Goal: Transaction & Acquisition: Purchase product/service

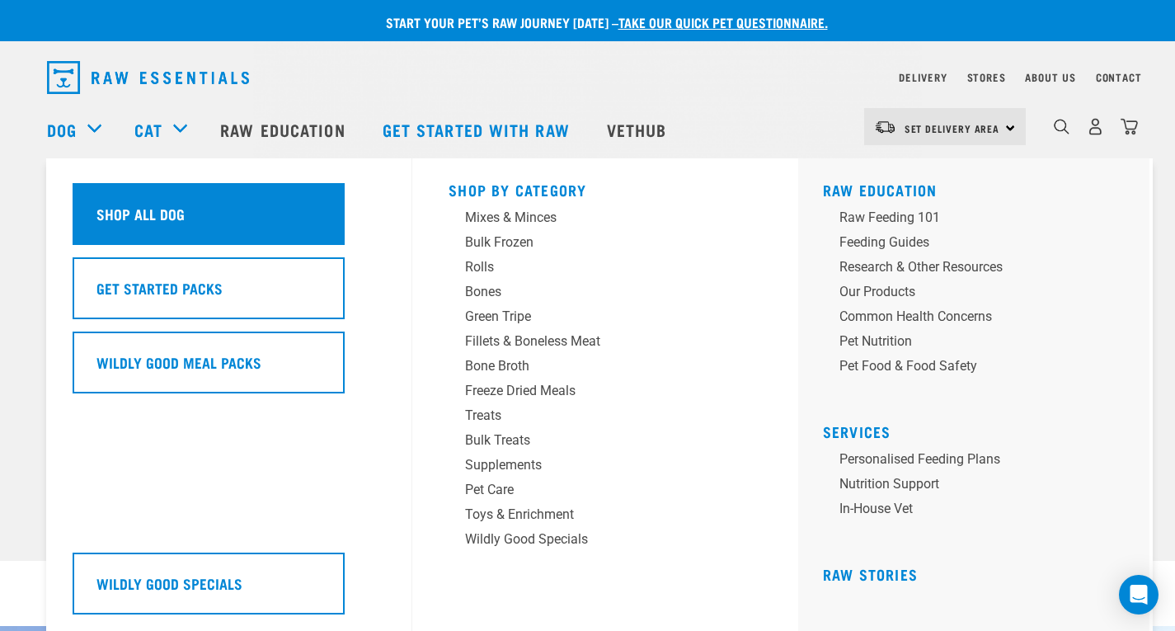
click at [203, 212] on div "Shop All Dog" at bounding box center [209, 214] width 272 height 62
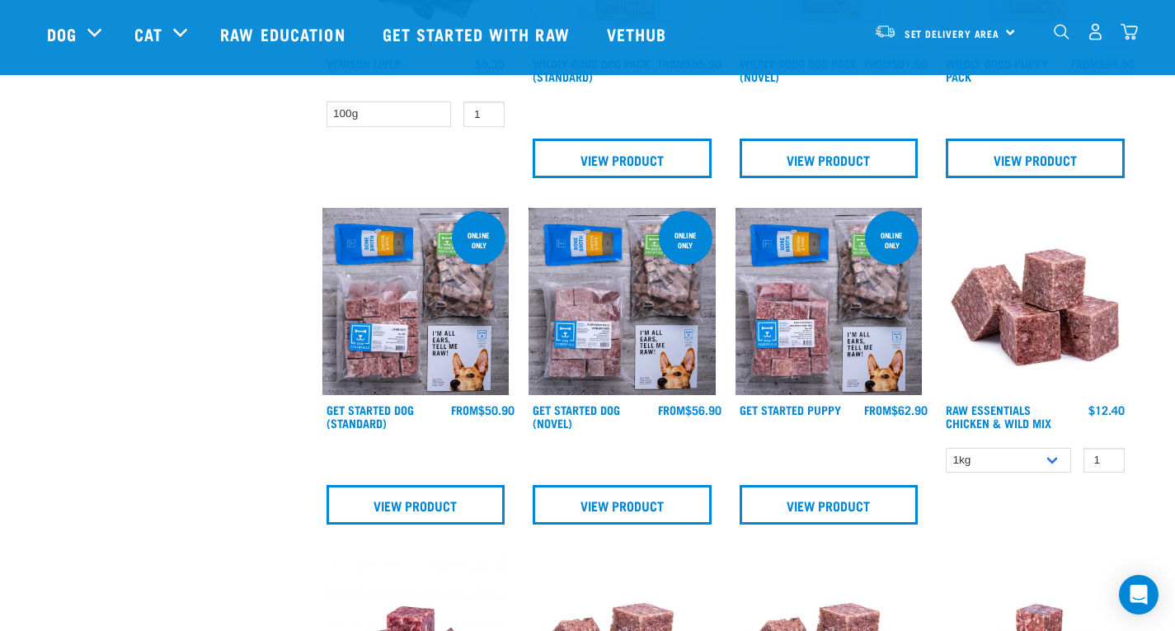
scroll to position [614, 0]
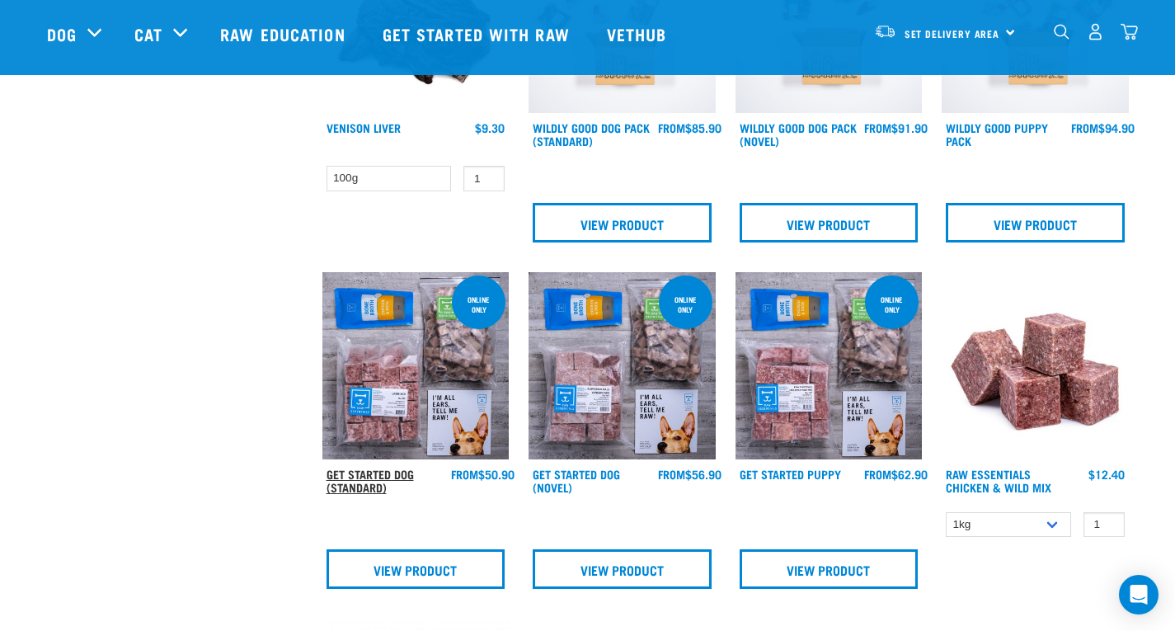
click at [347, 477] on link "Get Started Dog (Standard)" at bounding box center [369, 480] width 87 height 19
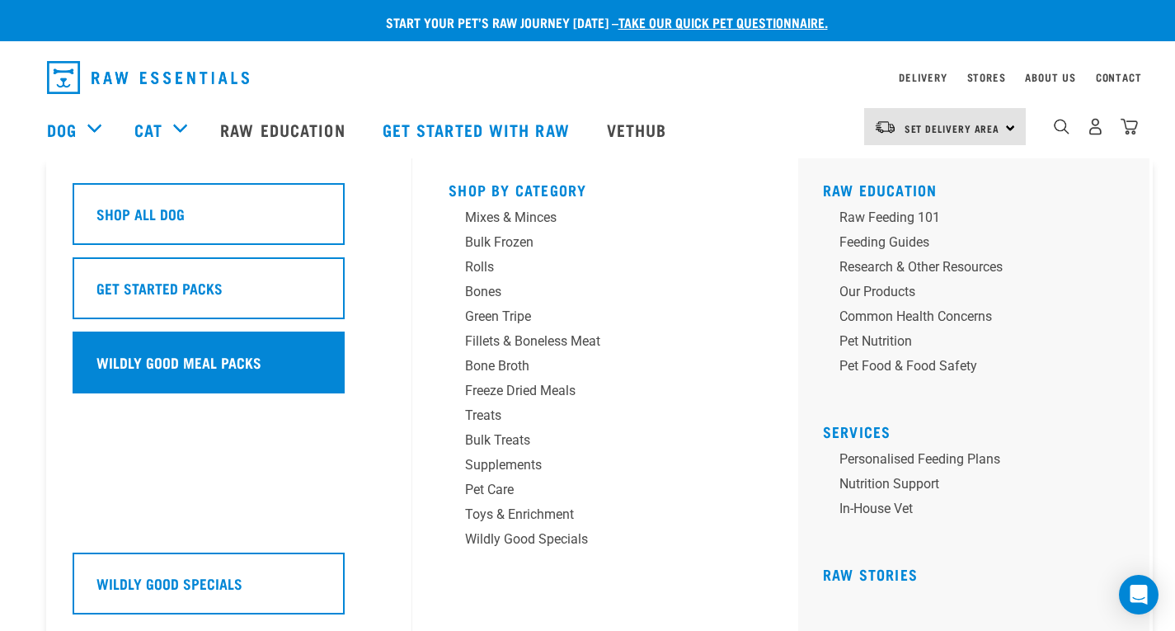
click at [235, 369] on h5 "Wildly Good Meal Packs" at bounding box center [178, 361] width 165 height 21
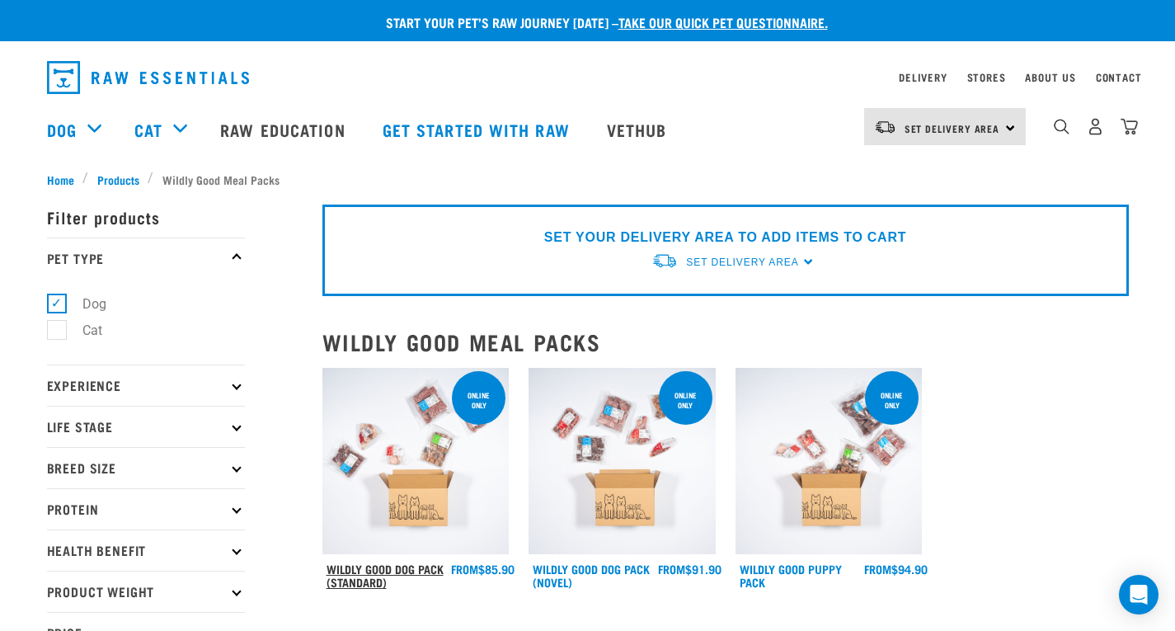
click at [383, 575] on link "Wildly Good Dog Pack (Standard)" at bounding box center [384, 574] width 117 height 19
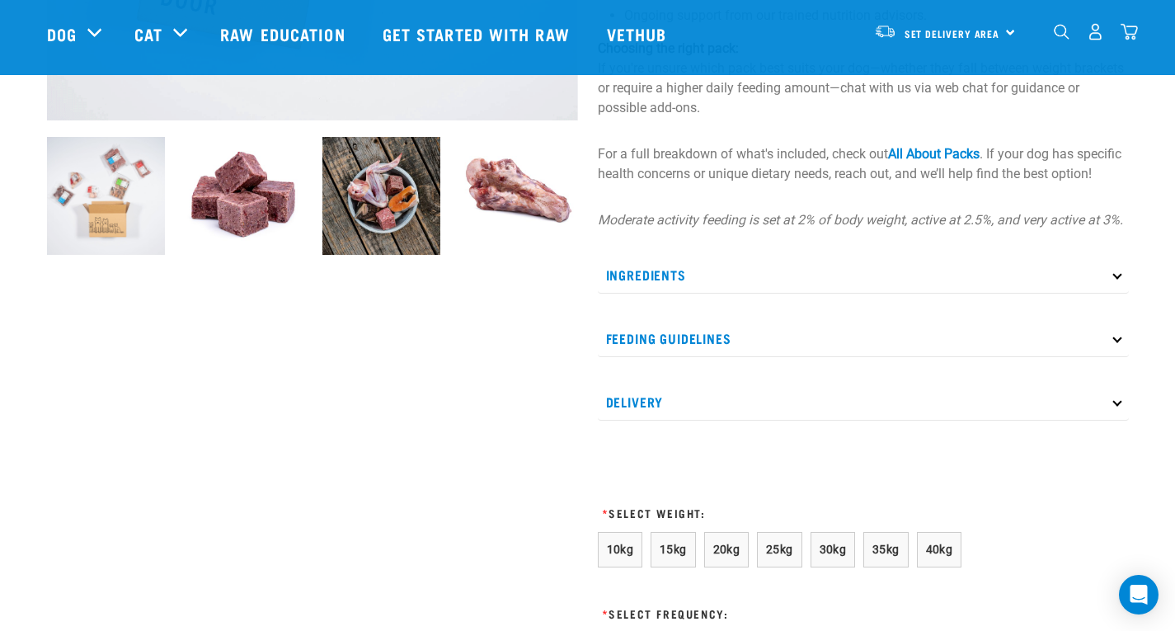
scroll to position [552, 0]
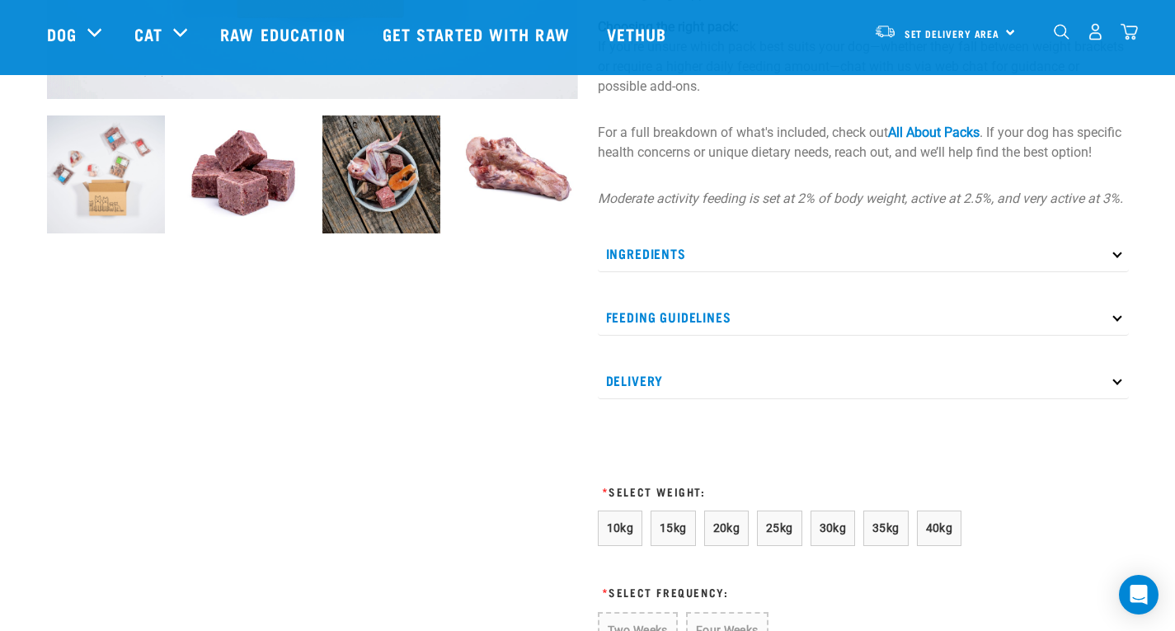
click at [1116, 257] on icon at bounding box center [1116, 252] width 9 height 9
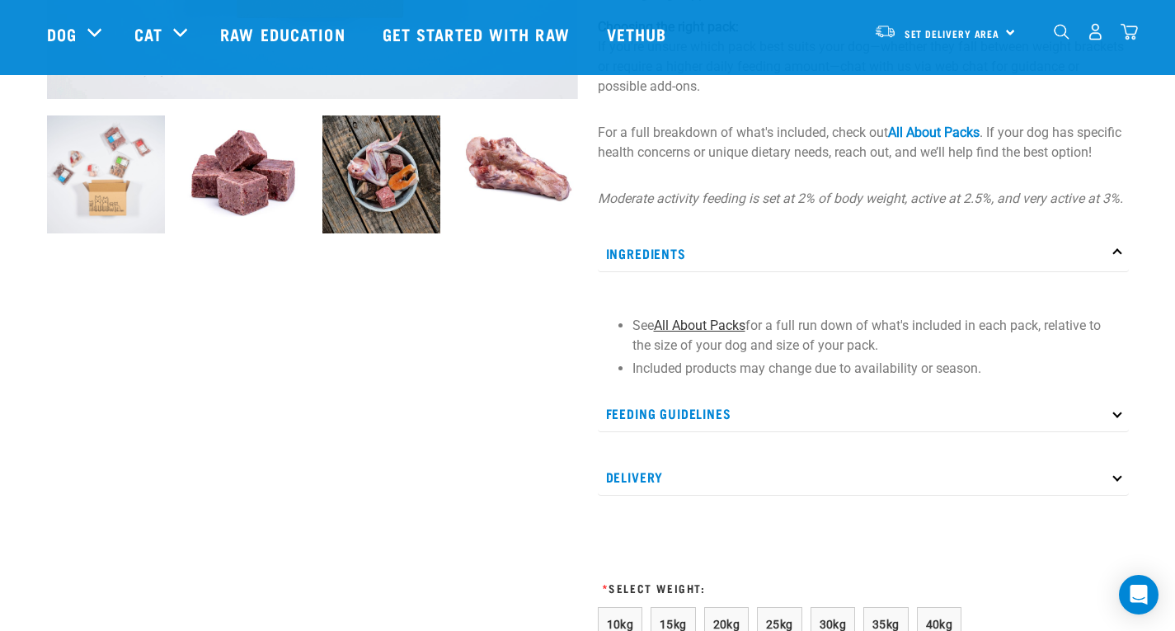
click at [732, 333] on link "All About Packs" at bounding box center [700, 325] width 92 height 16
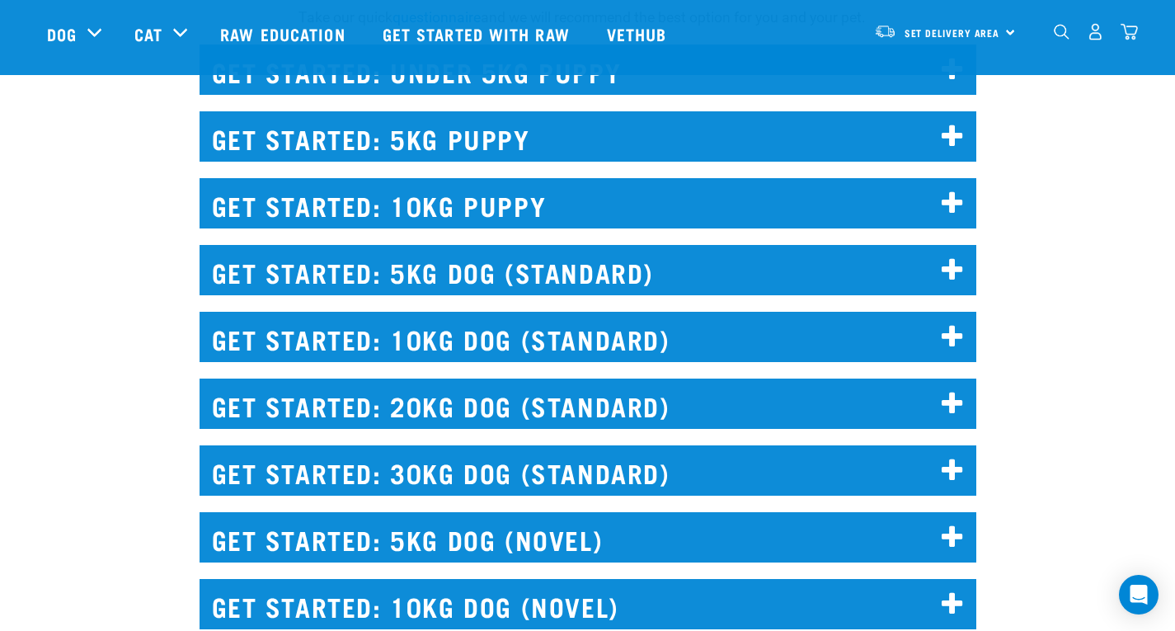
scroll to position [1818, 0]
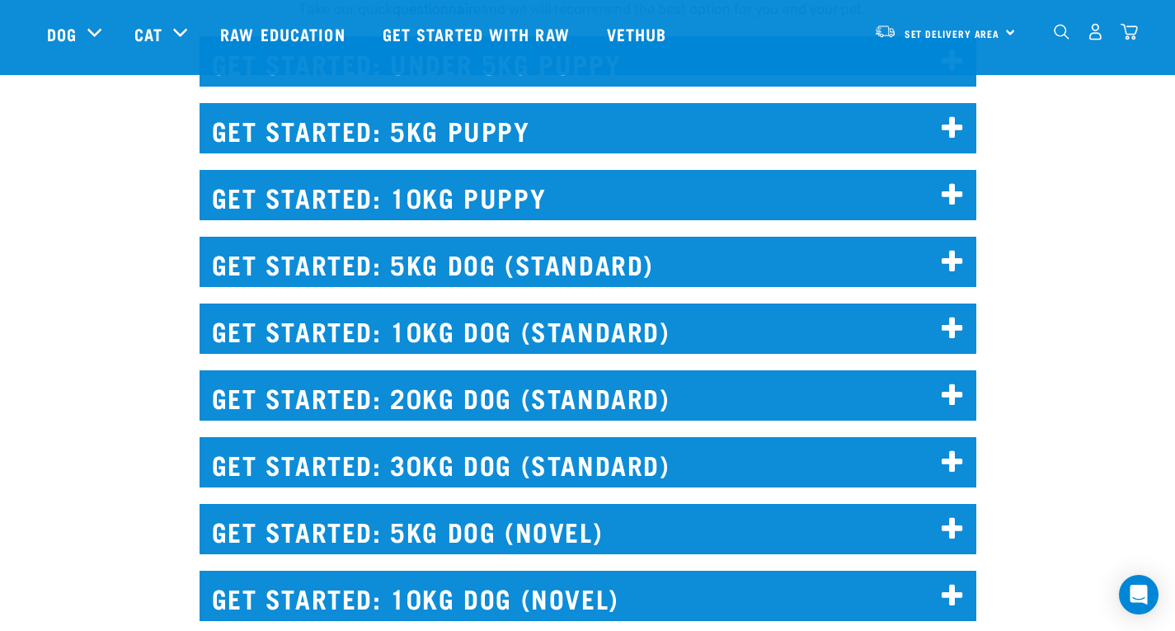
click at [900, 420] on h2 "GET STARTED: 20KG DOG (STANDARD)" at bounding box center [587, 395] width 777 height 50
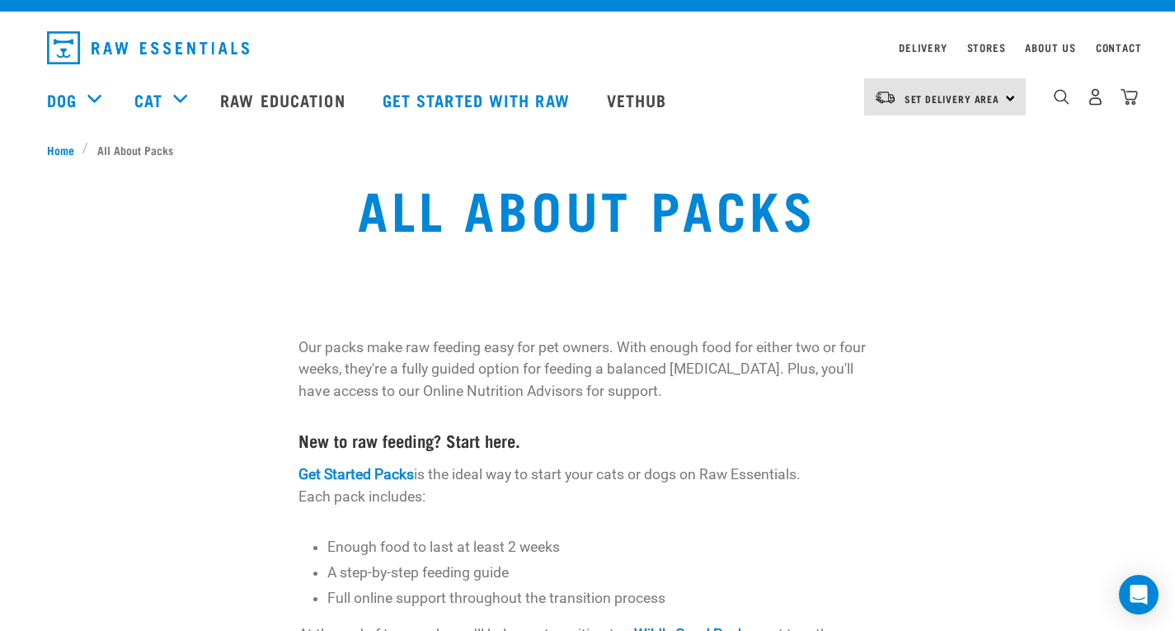
scroll to position [0, 0]
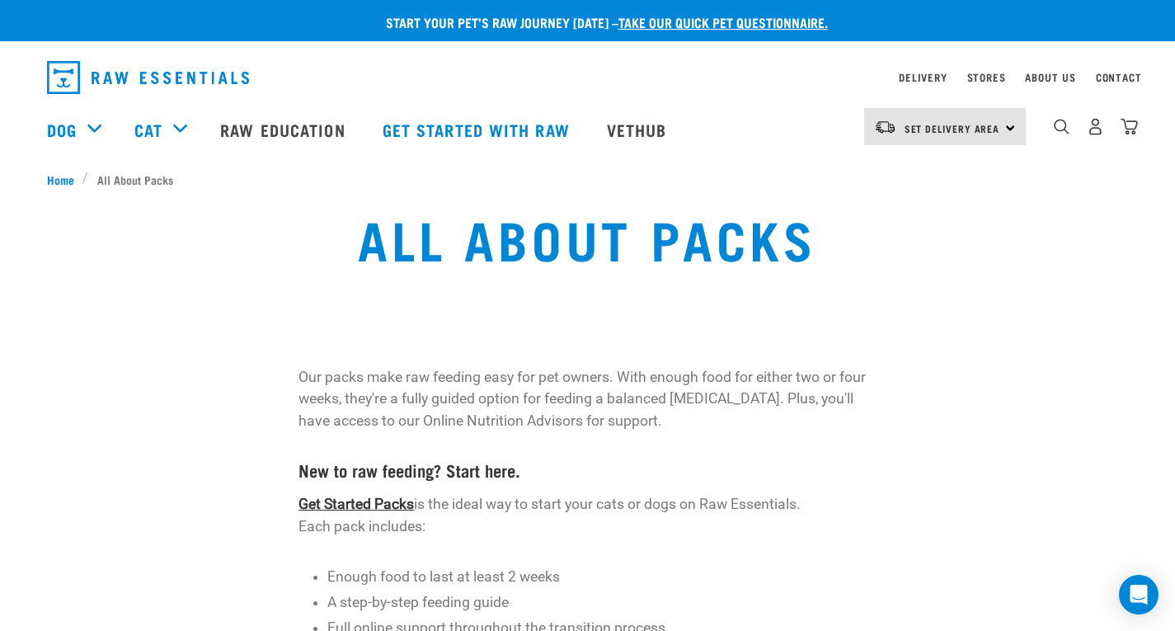
click at [354, 502] on link "Get Started Packs" at bounding box center [355, 503] width 115 height 16
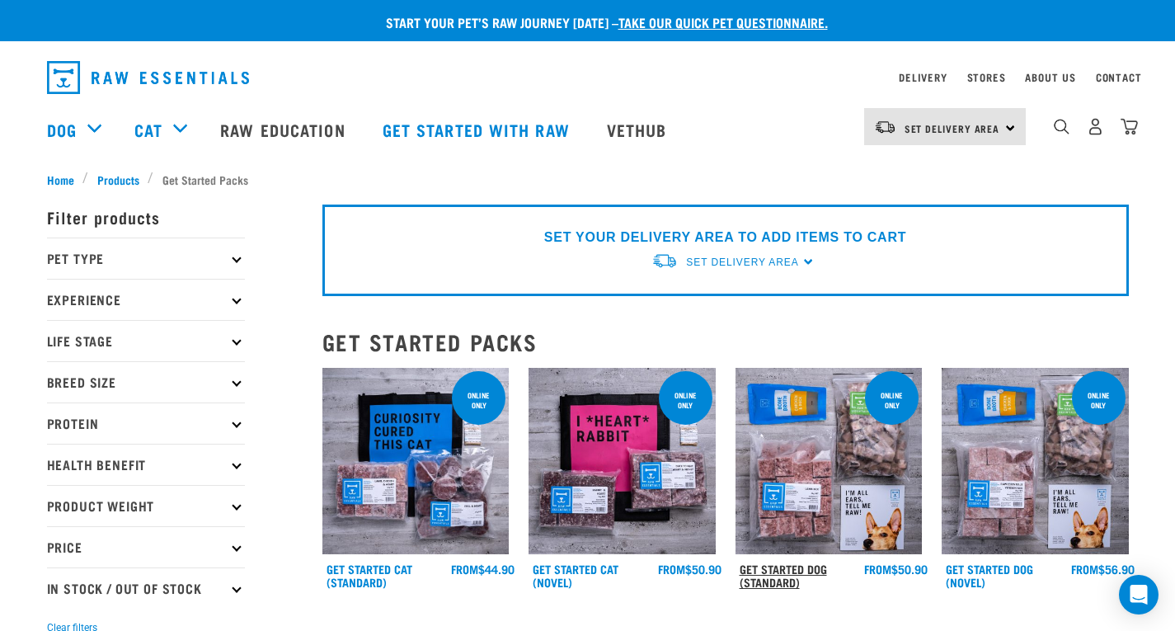
click at [779, 579] on link "Get Started Dog (Standard)" at bounding box center [782, 574] width 87 height 19
